Goal: Find specific page/section: Find specific page/section

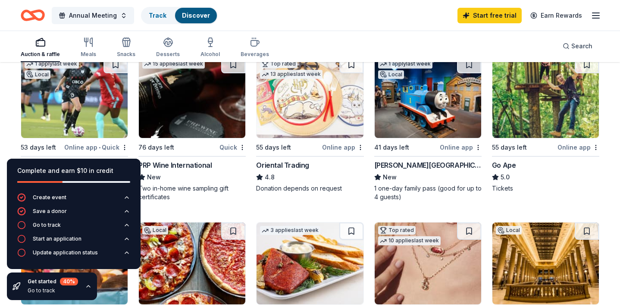
scroll to position [104, 0]
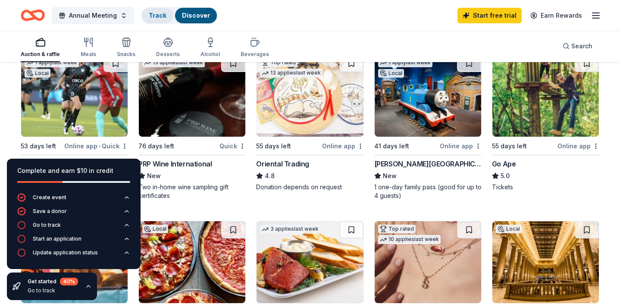
click at [156, 15] on link "Track" at bounding box center [158, 15] width 18 height 7
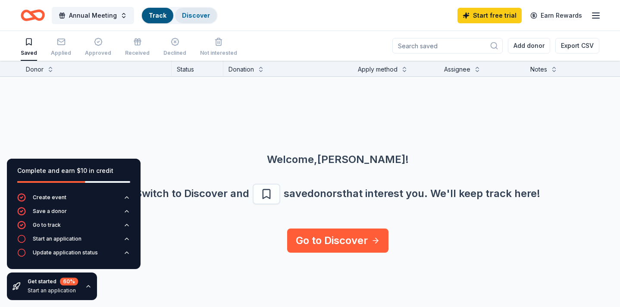
click at [197, 18] on link "Discover" at bounding box center [196, 15] width 28 height 7
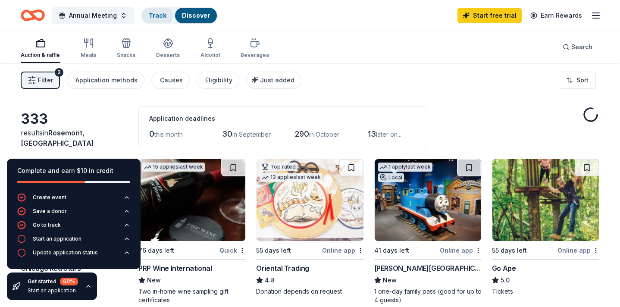
click at [155, 13] on link "Track" at bounding box center [158, 15] width 18 height 7
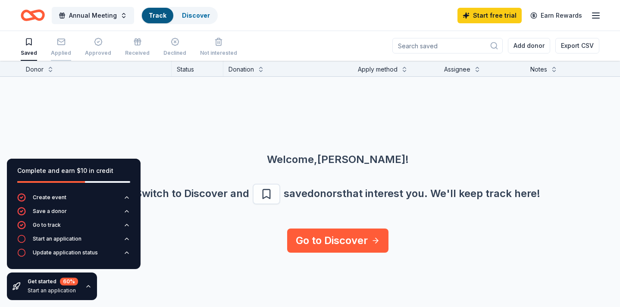
click at [61, 44] on icon "button" at bounding box center [61, 42] width 9 height 9
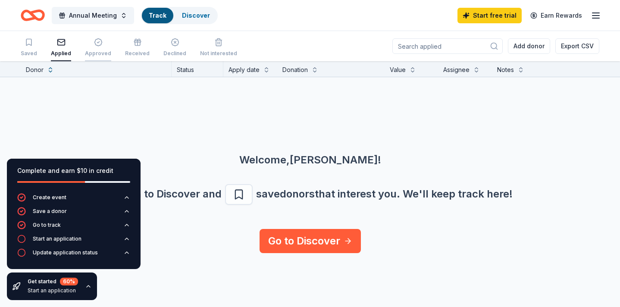
click at [99, 46] on icon "button" at bounding box center [98, 42] width 9 height 9
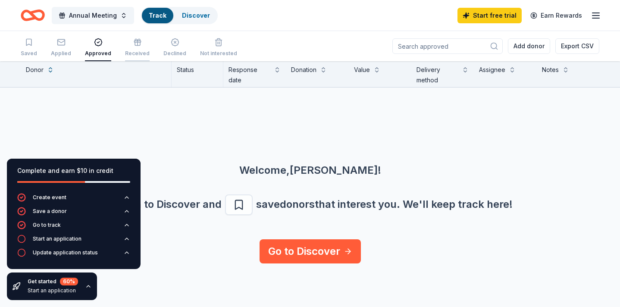
click at [133, 44] on icon "button" at bounding box center [137, 42] width 9 height 9
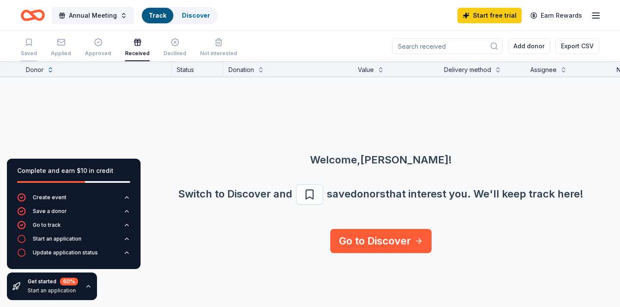
click at [25, 40] on icon "button" at bounding box center [29, 42] width 9 height 9
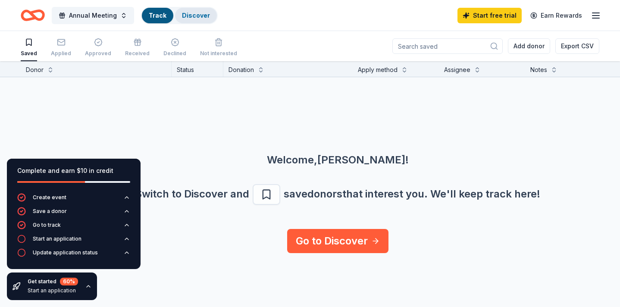
click at [189, 12] on link "Discover" at bounding box center [196, 15] width 28 height 7
